Goal: Task Accomplishment & Management: Manage account settings

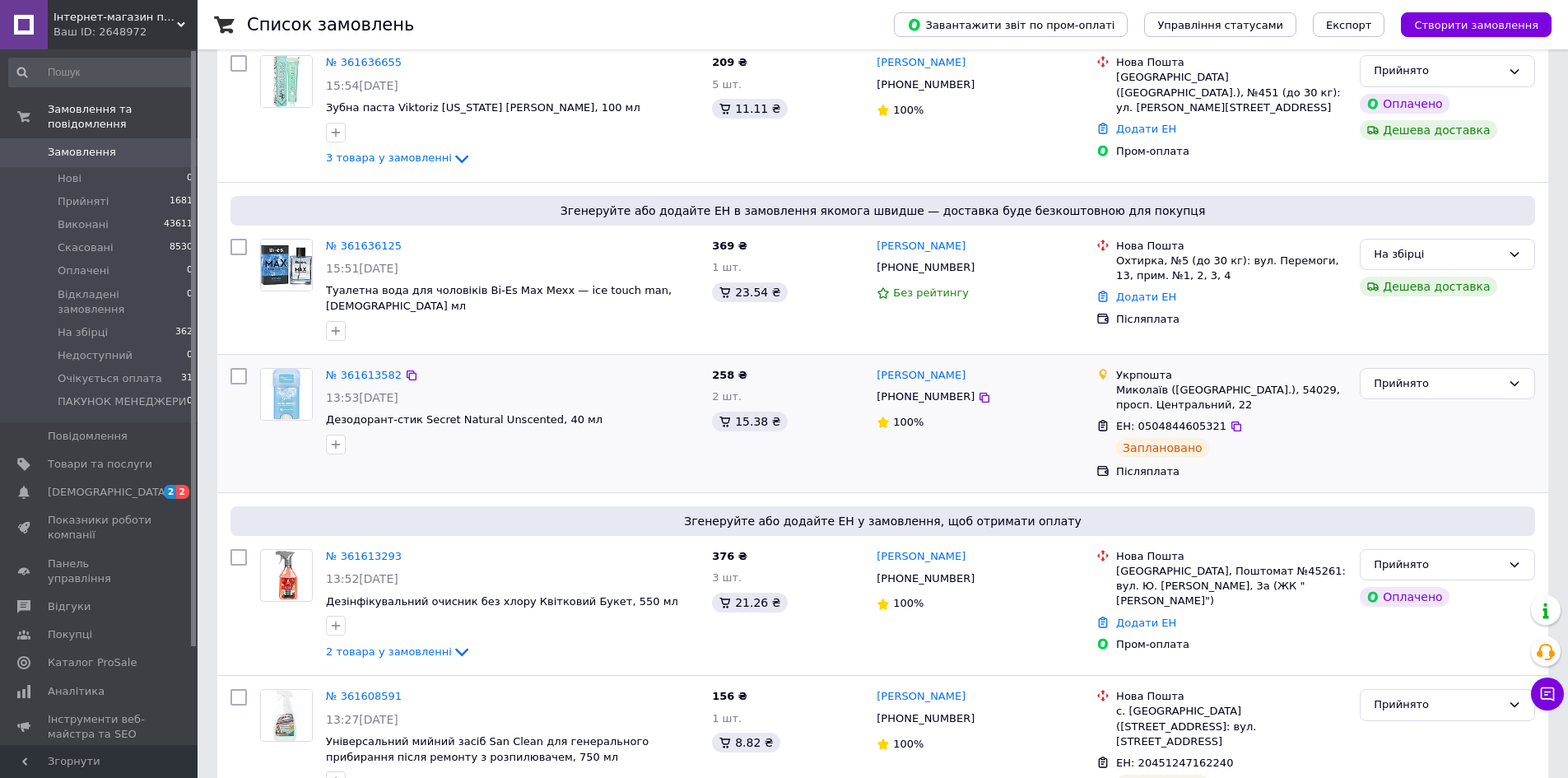
scroll to position [576, 0]
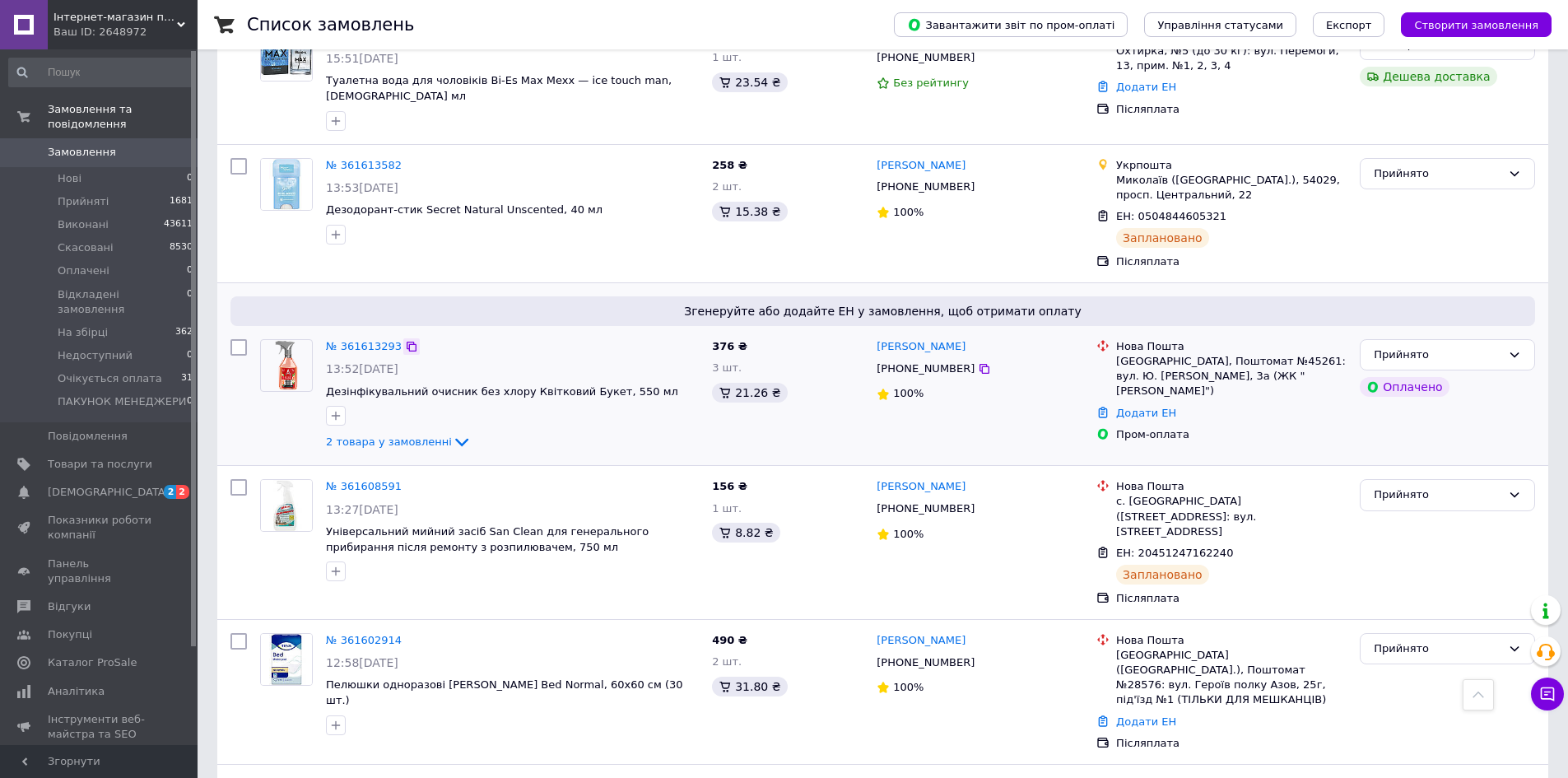
click at [405, 340] on icon at bounding box center [412, 347] width 13 height 13
click at [406, 342] on icon at bounding box center [411, 347] width 10 height 10
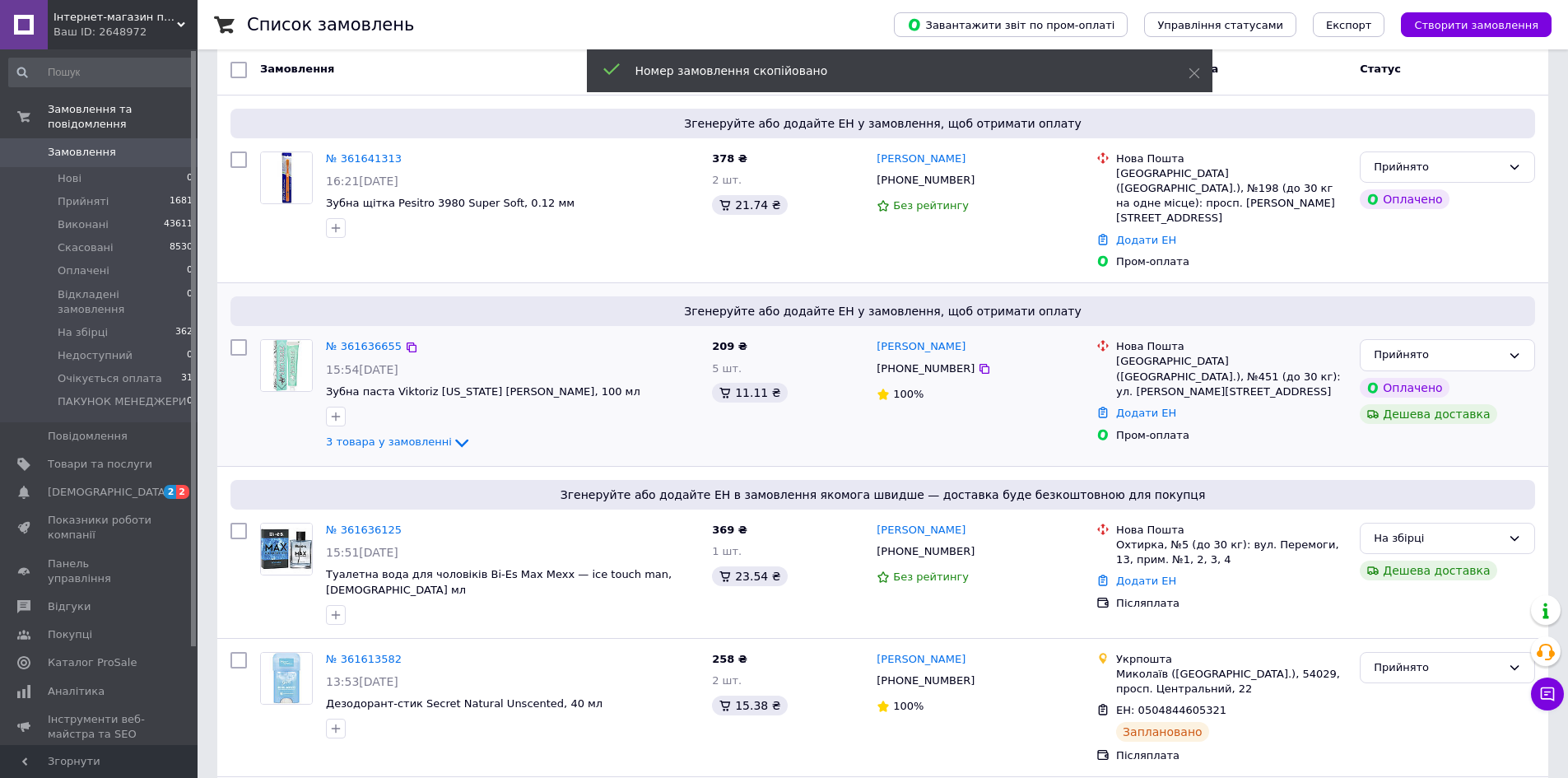
scroll to position [0, 0]
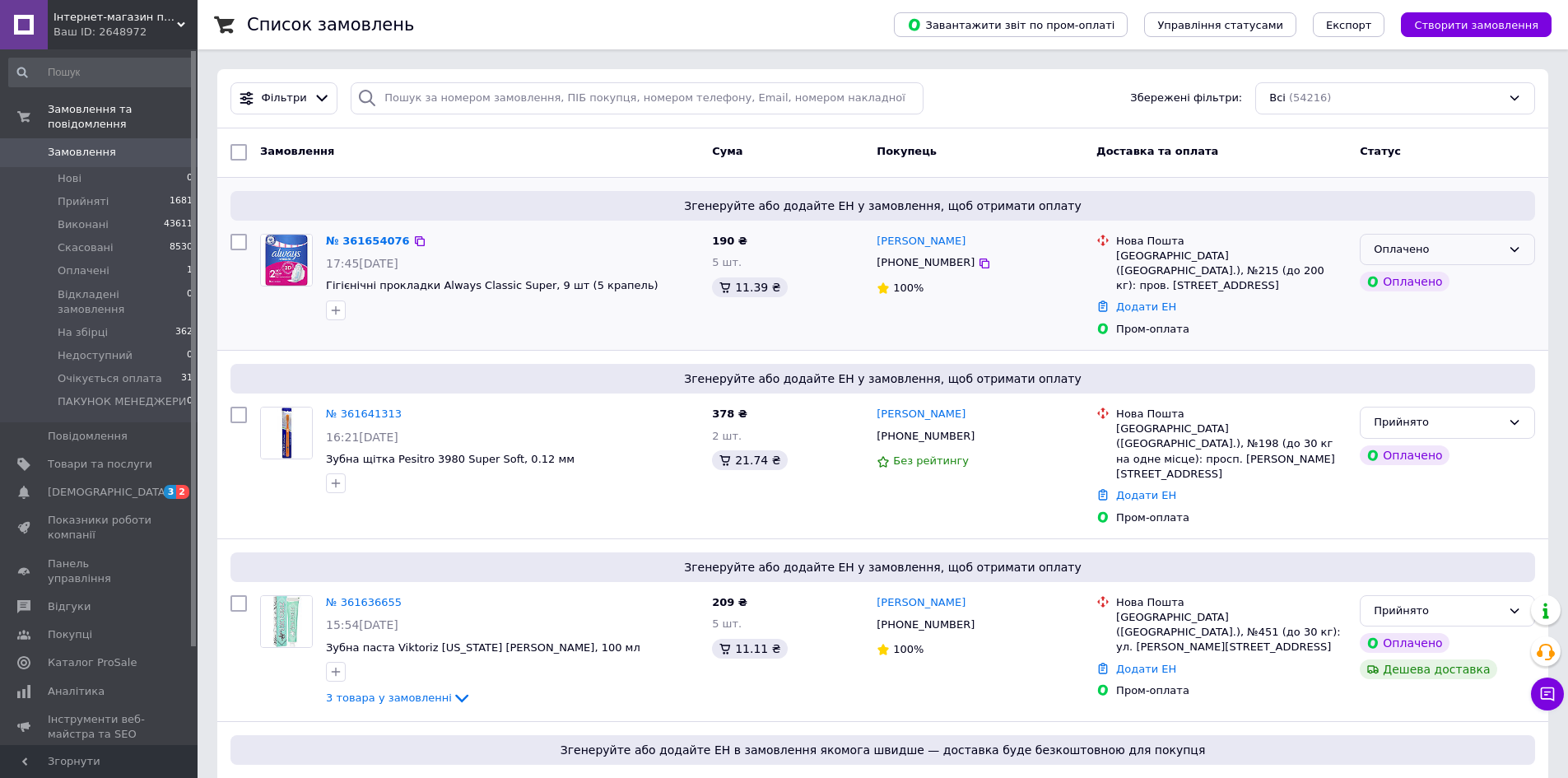
click at [1448, 255] on div "Оплачено" at bounding box center [1436, 250] width 128 height 17
click at [1447, 280] on li "Прийнято" at bounding box center [1447, 283] width 174 height 31
click at [977, 257] on icon at bounding box center [984, 263] width 13 height 13
drag, startPoint x: 910, startPoint y: 244, endPoint x: 875, endPoint y: 245, distance: 35.0
click at [875, 245] on div "Ольга Вознюк" at bounding box center [979, 242] width 210 height 19
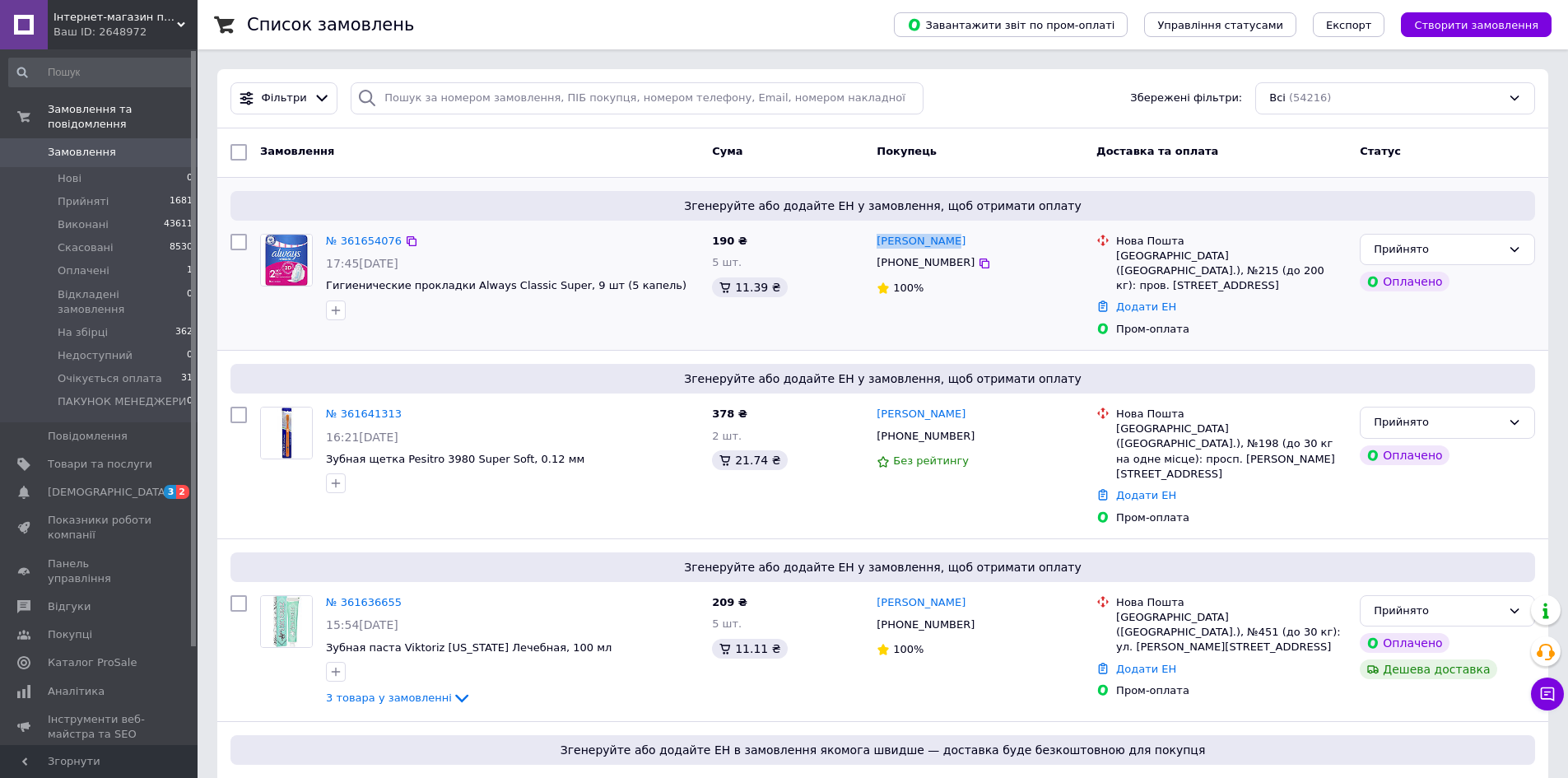
copy link "Ольга Вознюк"
click at [405, 242] on icon at bounding box center [412, 241] width 13 height 13
click at [976, 256] on div at bounding box center [983, 263] width 16 height 16
click at [977, 260] on icon at bounding box center [984, 263] width 13 height 13
click at [406, 239] on icon at bounding box center [411, 241] width 10 height 10
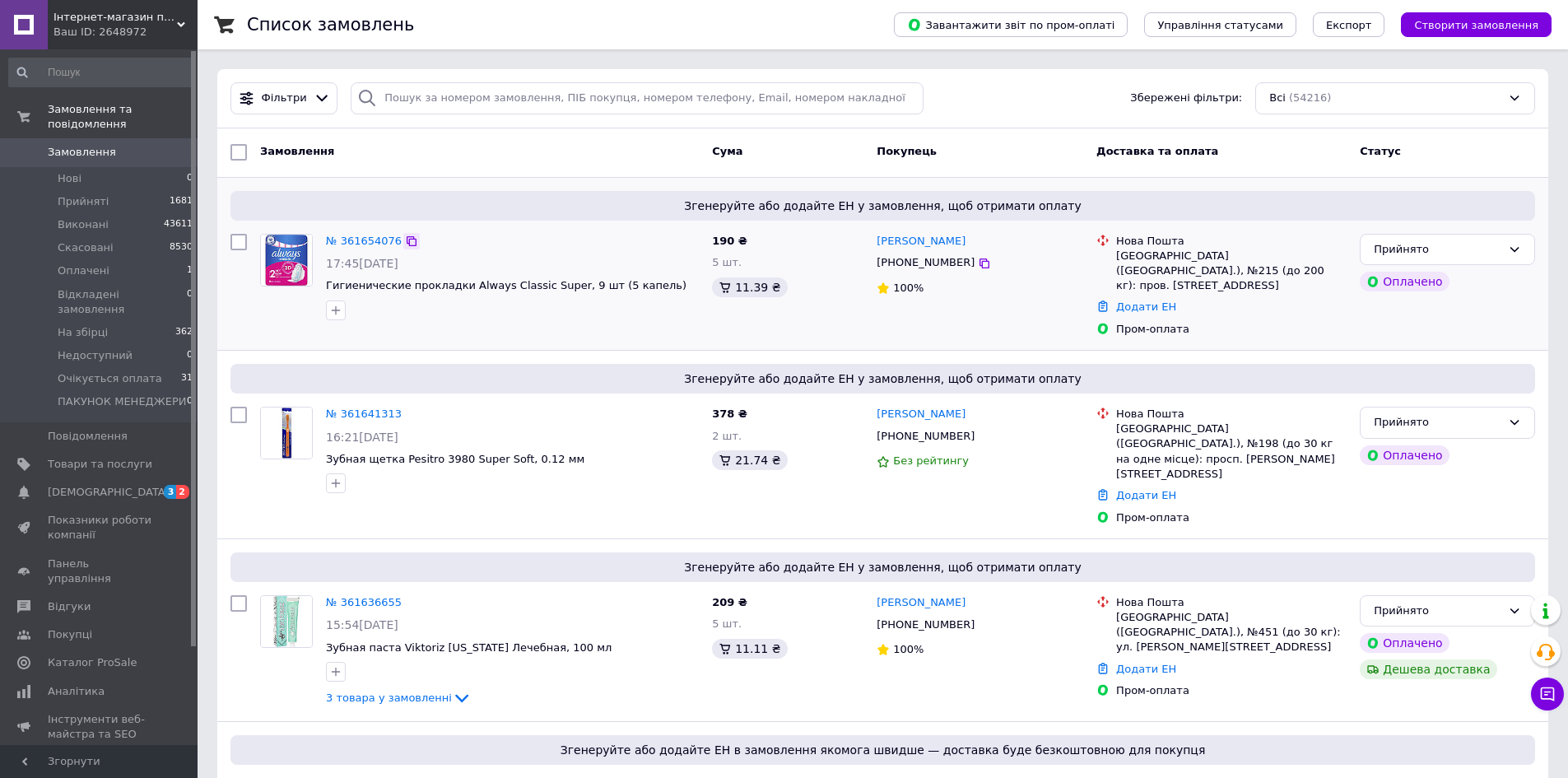
click at [406, 241] on icon at bounding box center [411, 241] width 10 height 10
click at [977, 267] on icon at bounding box center [984, 263] width 13 height 13
